Goal: Navigation & Orientation: Go to known website

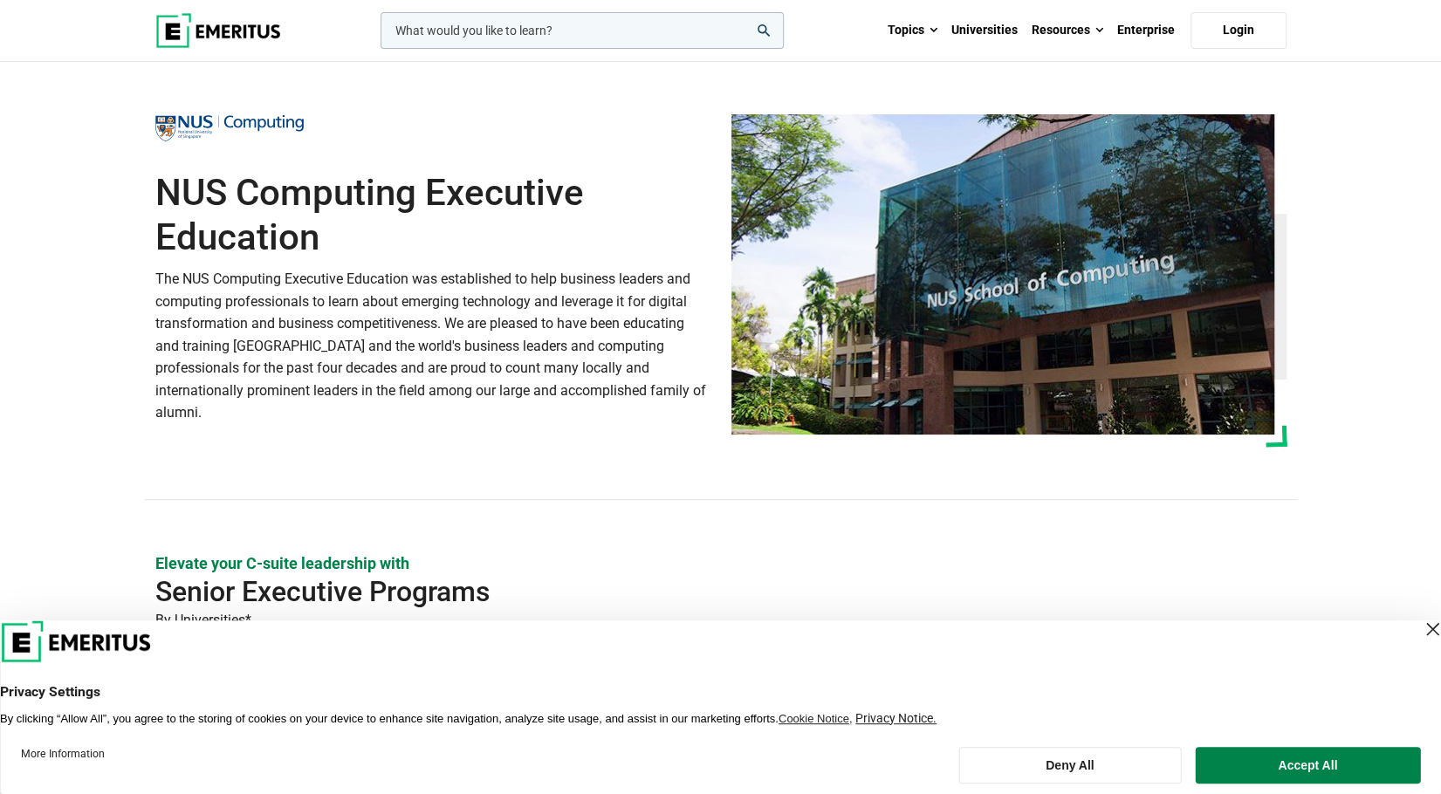
click at [1420, 637] on div "Close Layer" at bounding box center [1432, 629] width 24 height 24
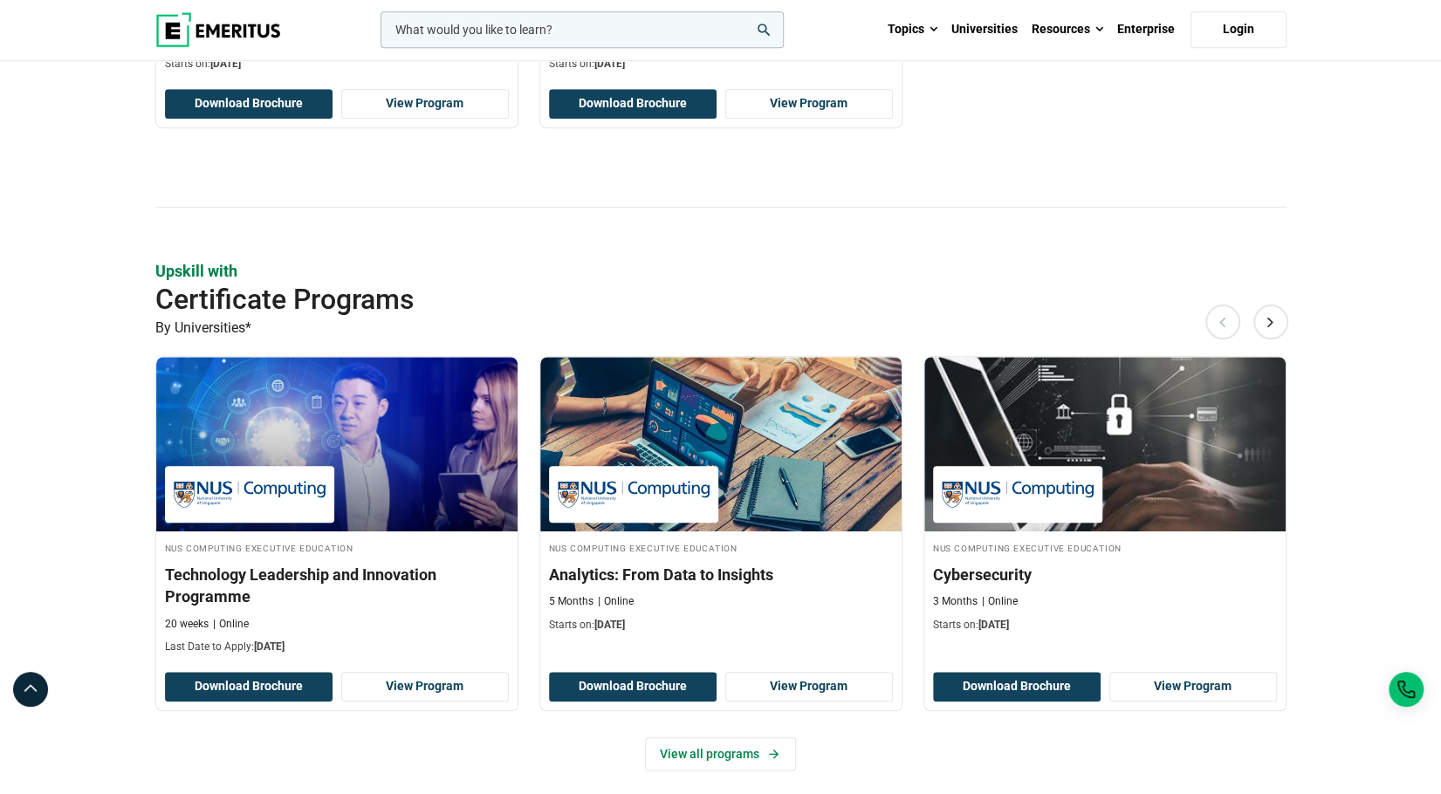
scroll to position [960, 0]
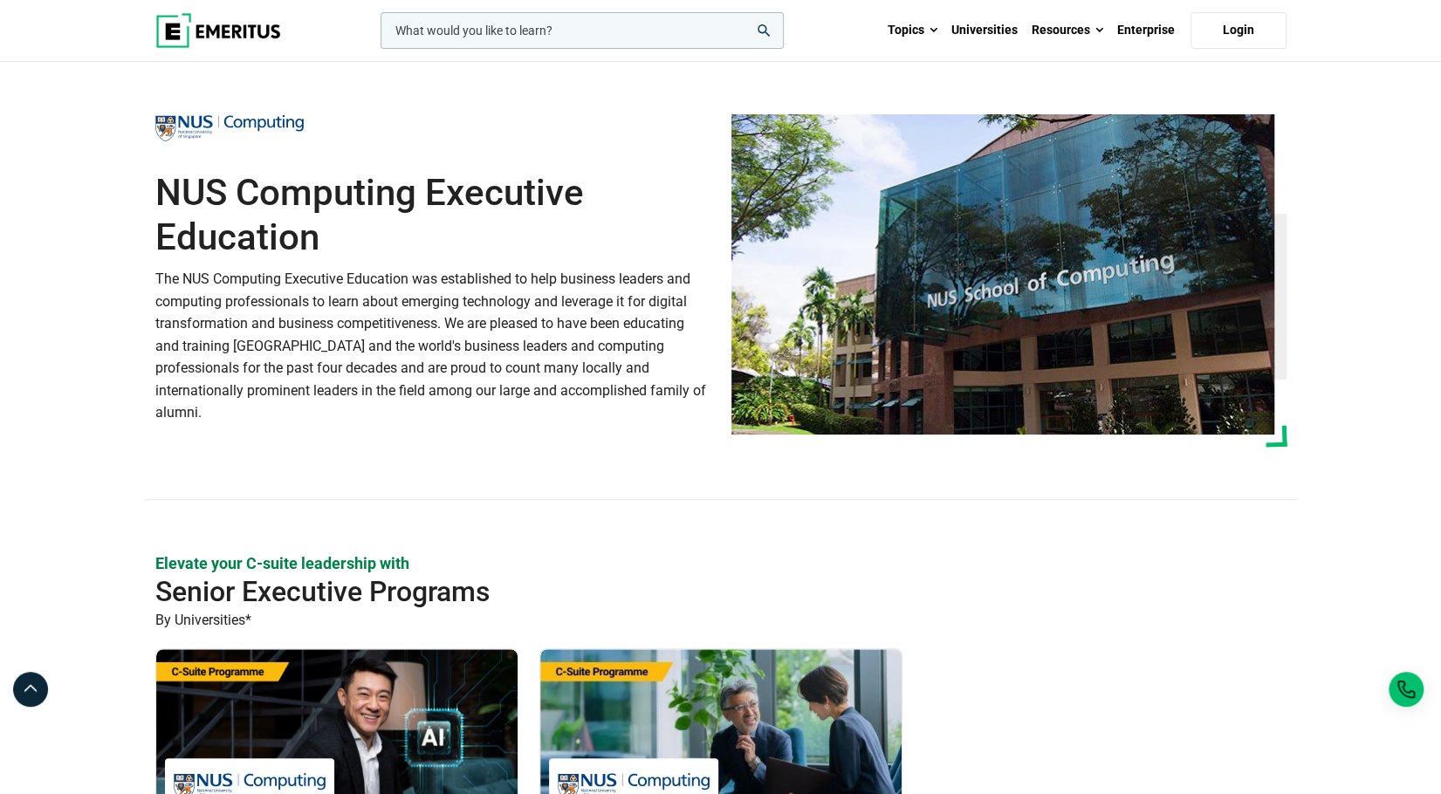
click at [204, 24] on img at bounding box center [218, 30] width 126 height 35
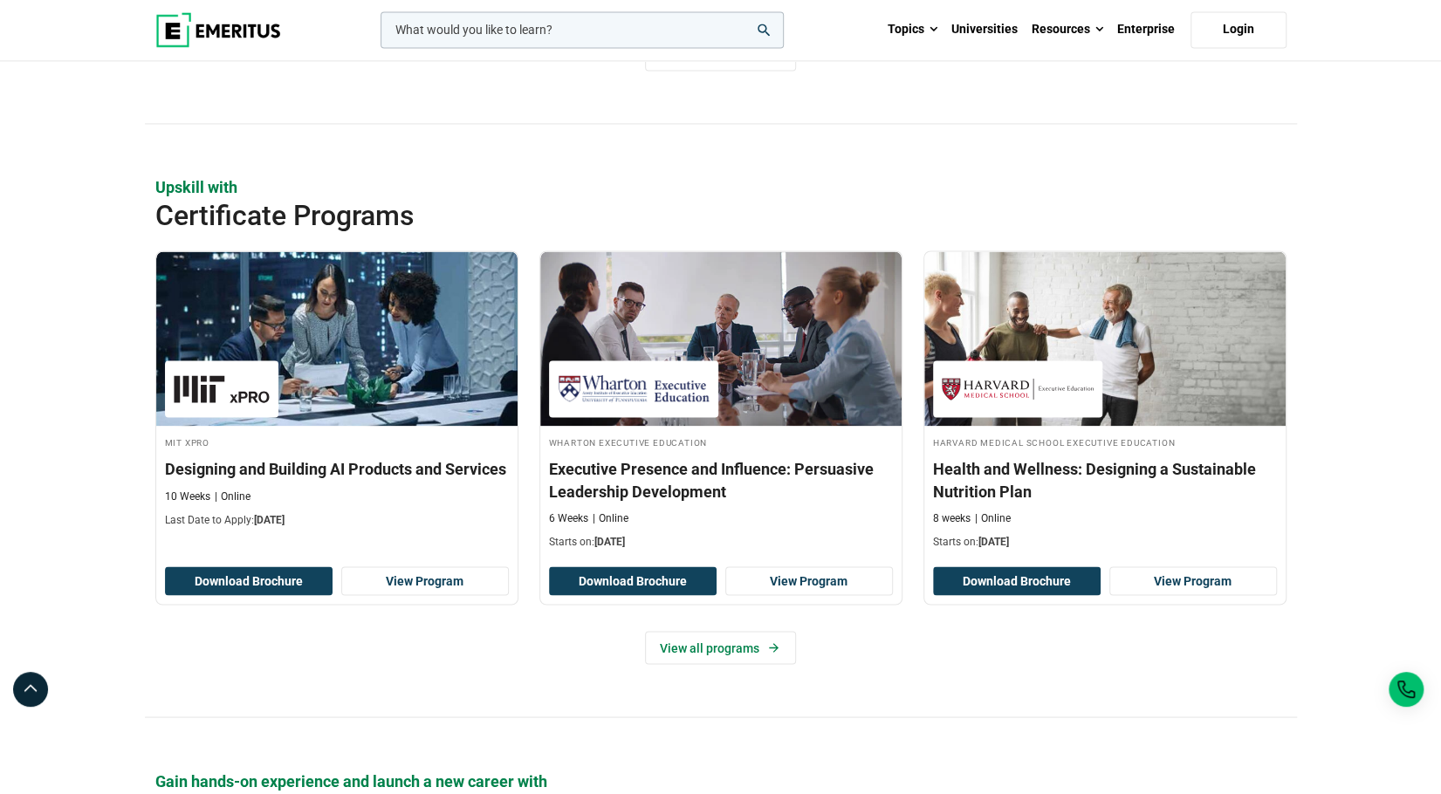
scroll to position [1745, 0]
